Goal: Information Seeking & Learning: Find specific page/section

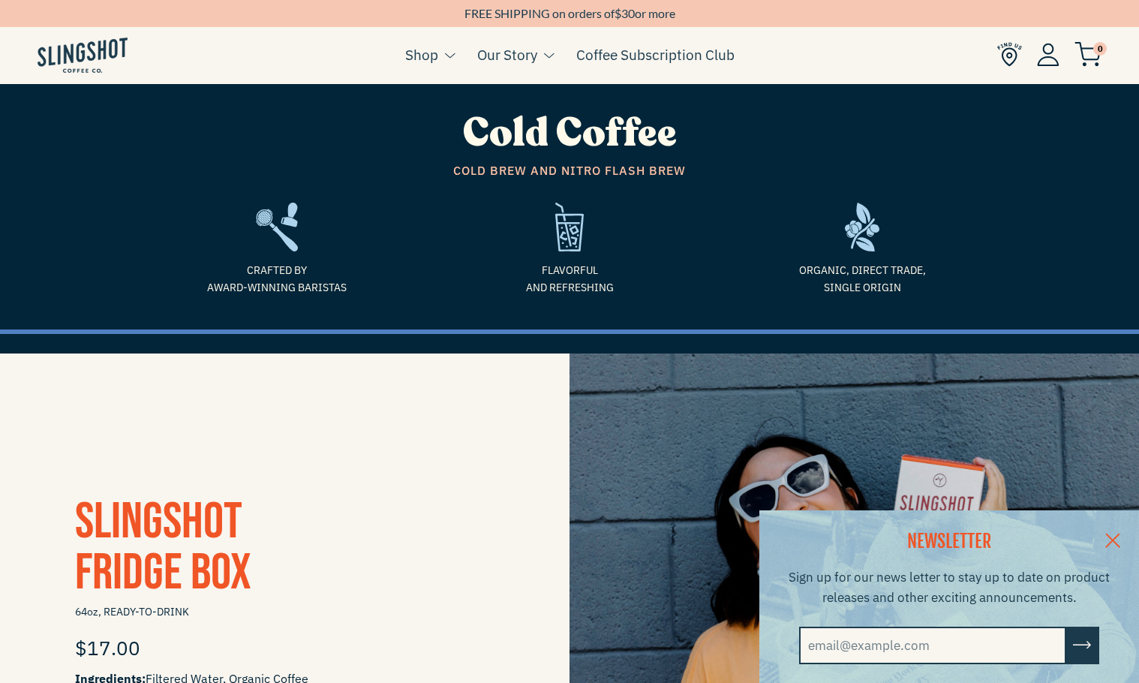
click at [1123, 535] on link at bounding box center [1112, 539] width 53 height 58
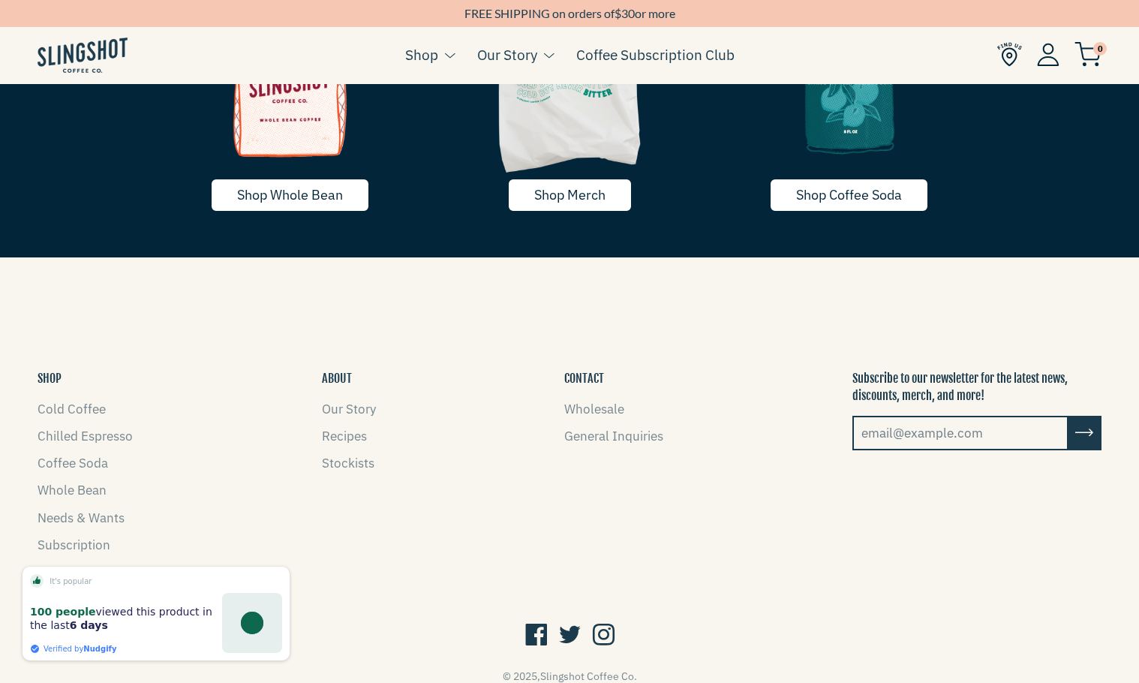
scroll to position [2831, 0]
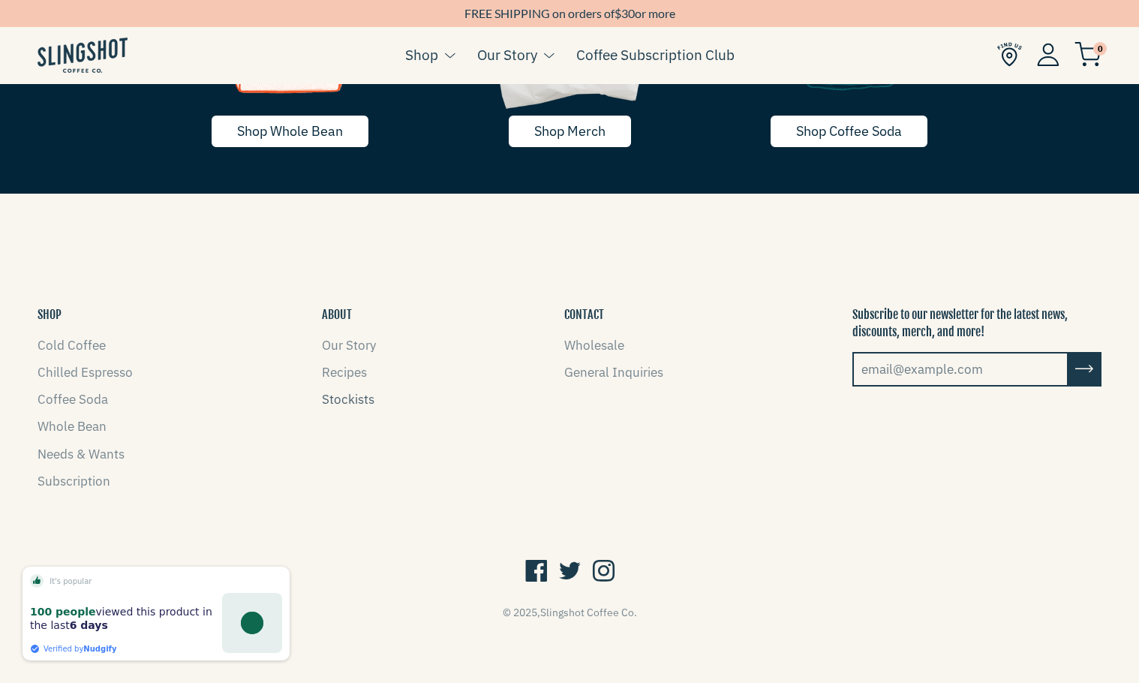
click at [345, 398] on link "Stockists" at bounding box center [348, 399] width 53 height 17
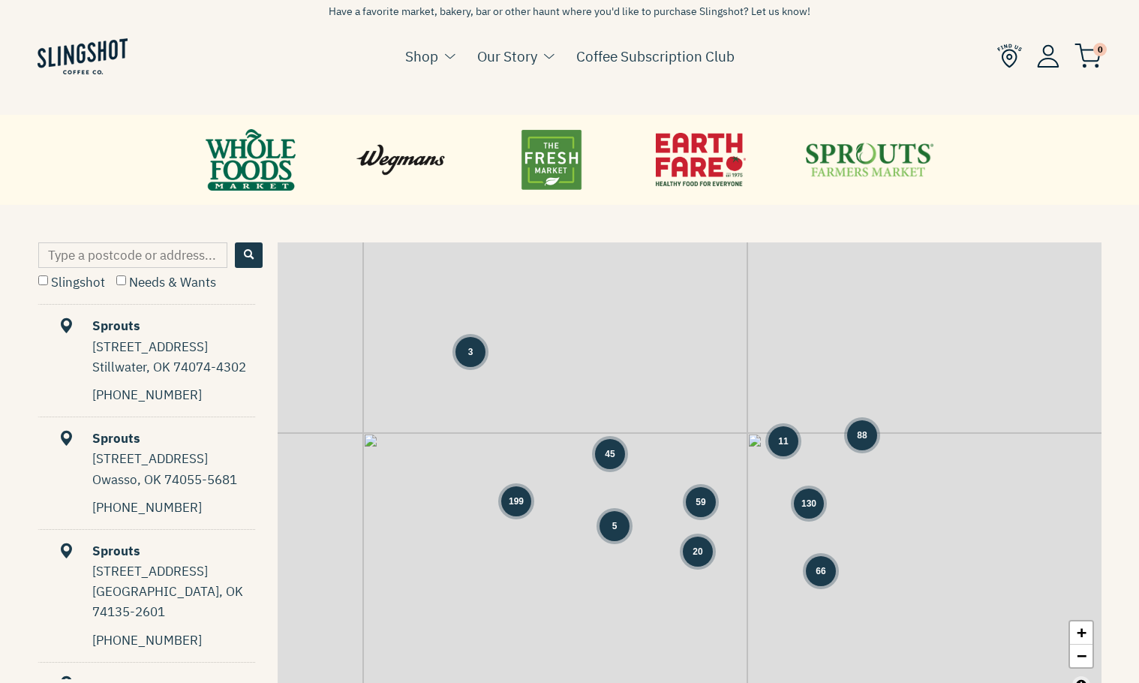
scroll to position [600, 0]
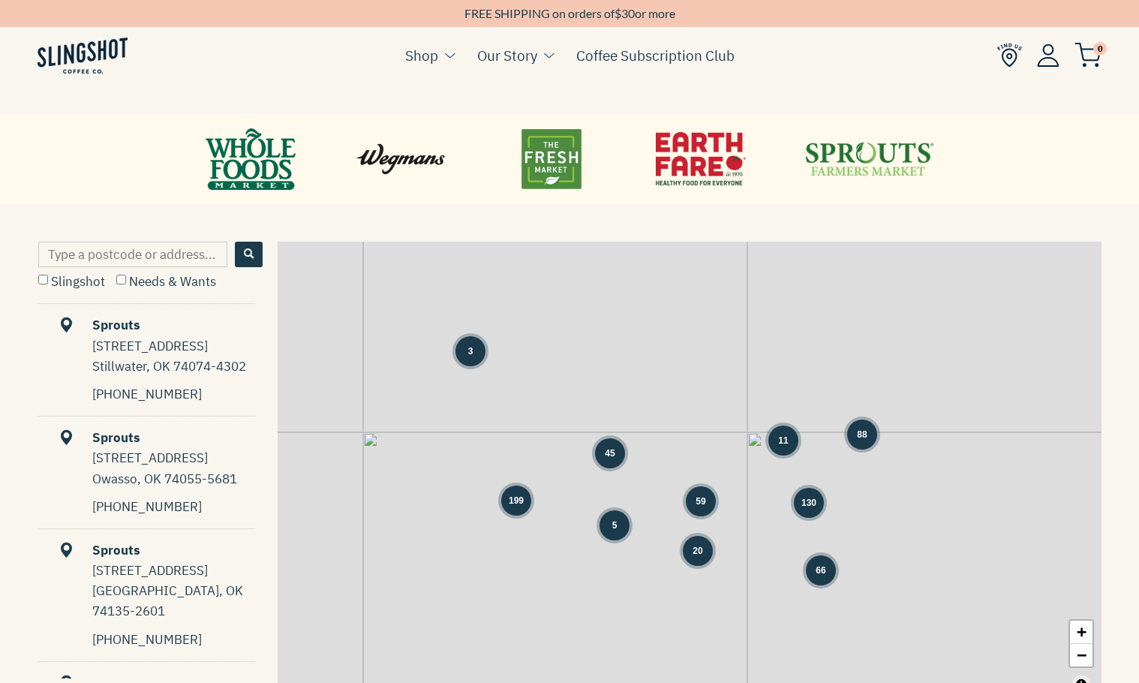
click at [44, 282] on input "Slingshot" at bounding box center [43, 280] width 10 height 10
checkbox input "true"
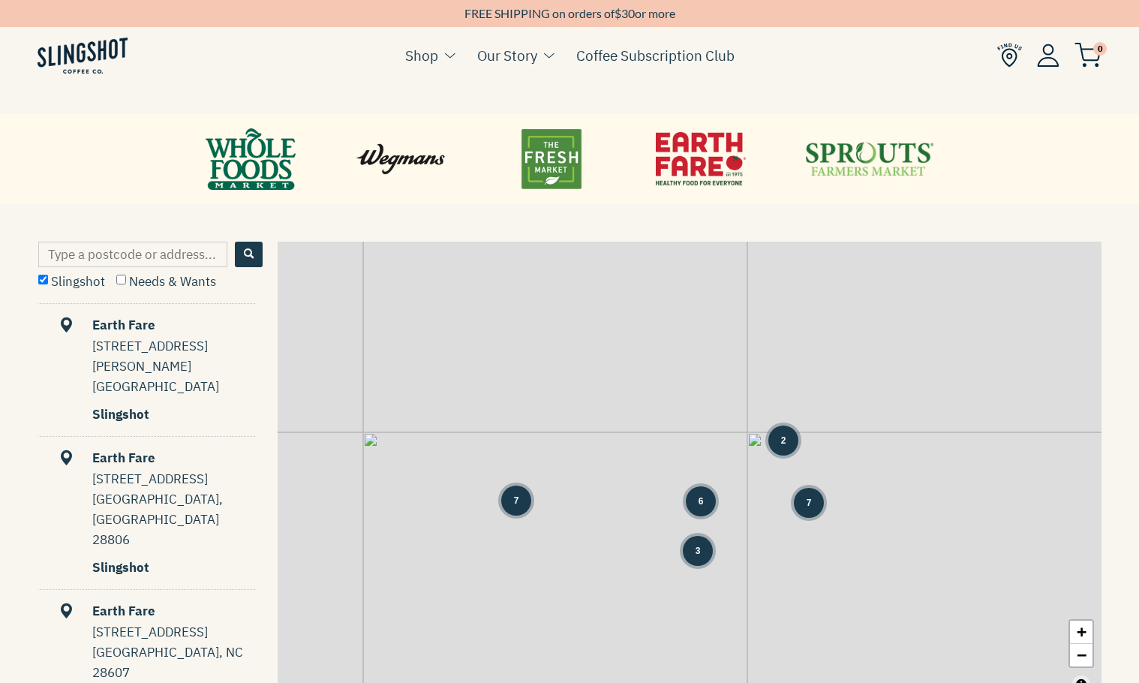
click at [101, 257] on input "Type a postcode or address..." at bounding box center [132, 255] width 189 height 26
type input "90029"
click at [241, 258] on button "Search" at bounding box center [249, 255] width 28 height 26
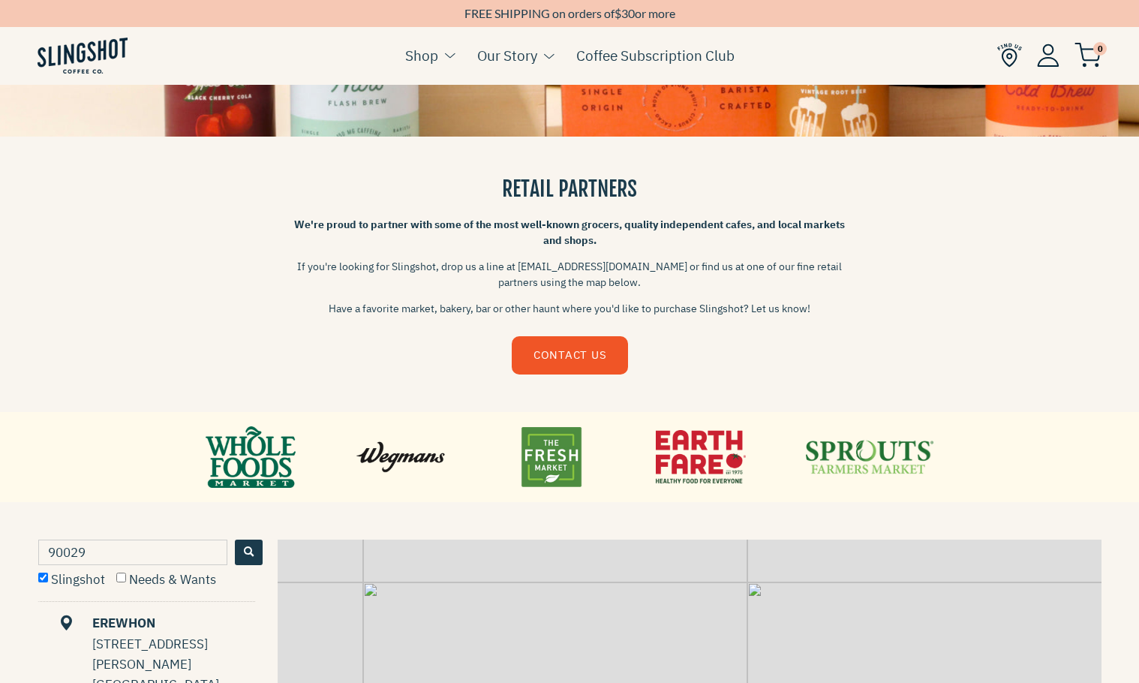
scroll to position [300, 0]
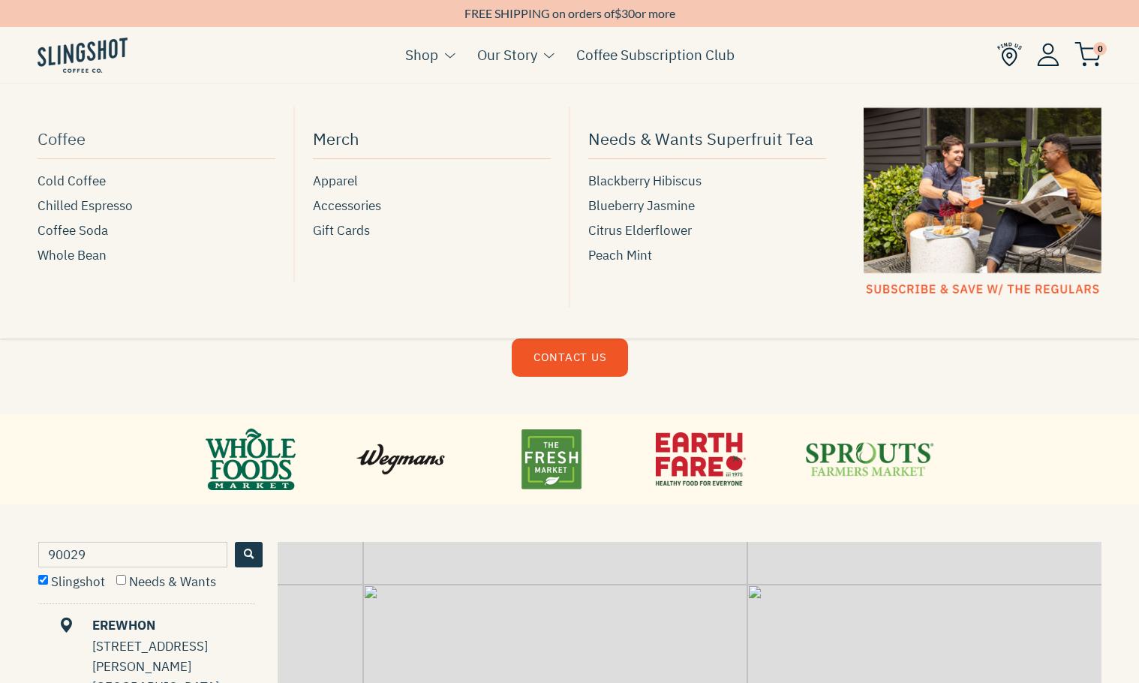
click at [55, 140] on span "Coffee" at bounding box center [62, 138] width 48 height 26
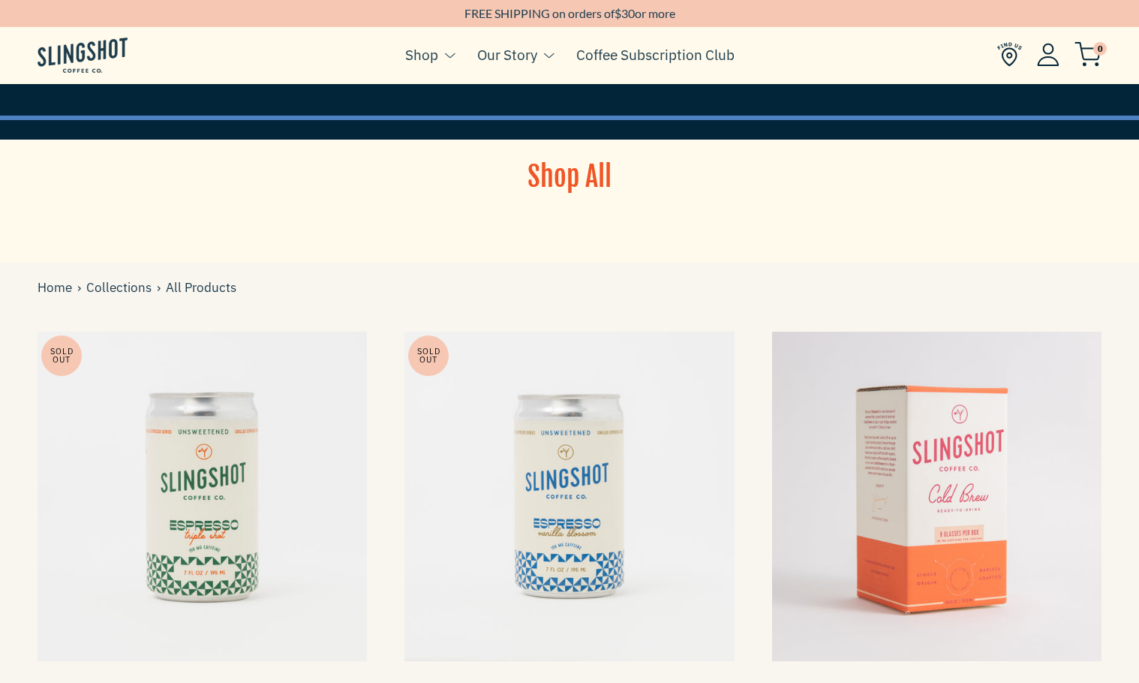
scroll to position [400, 0]
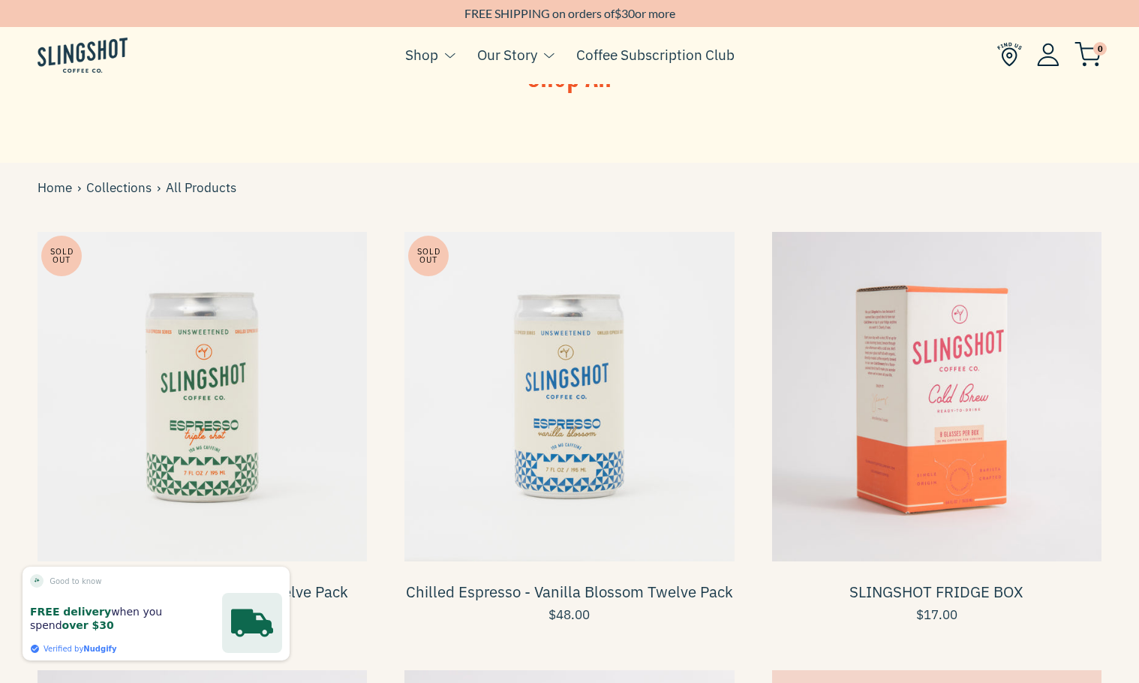
drag, startPoint x: 182, startPoint y: 383, endPoint x: 378, endPoint y: 204, distance: 265.6
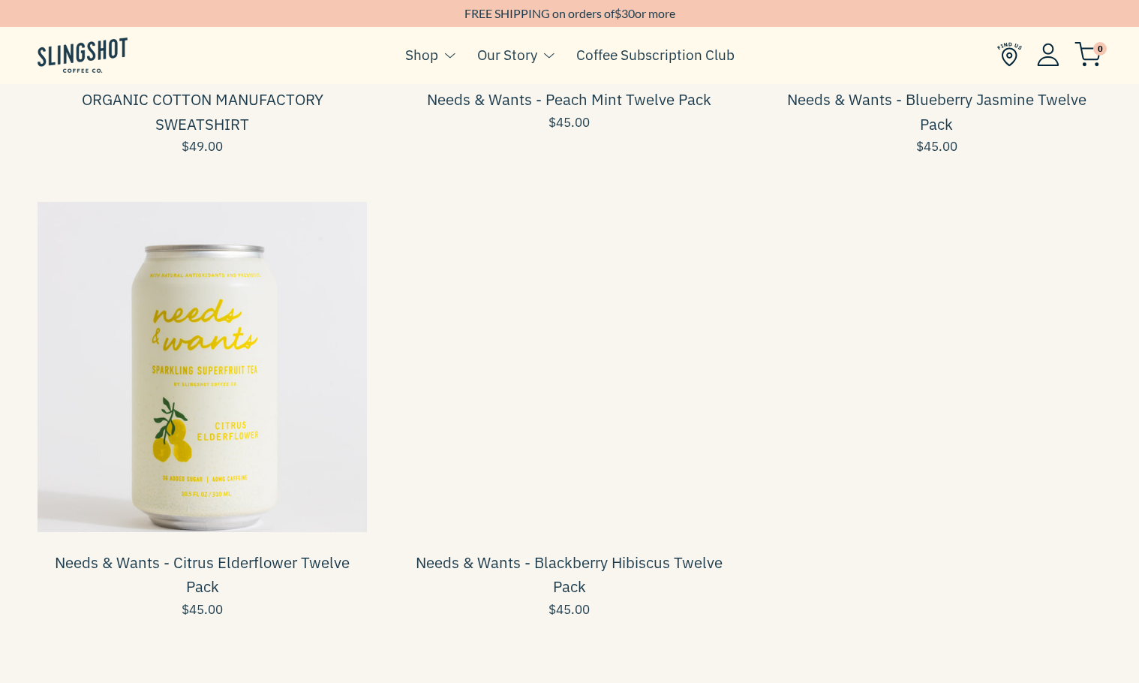
scroll to position [1801, 0]
